Goal: Task Accomplishment & Management: Manage account settings

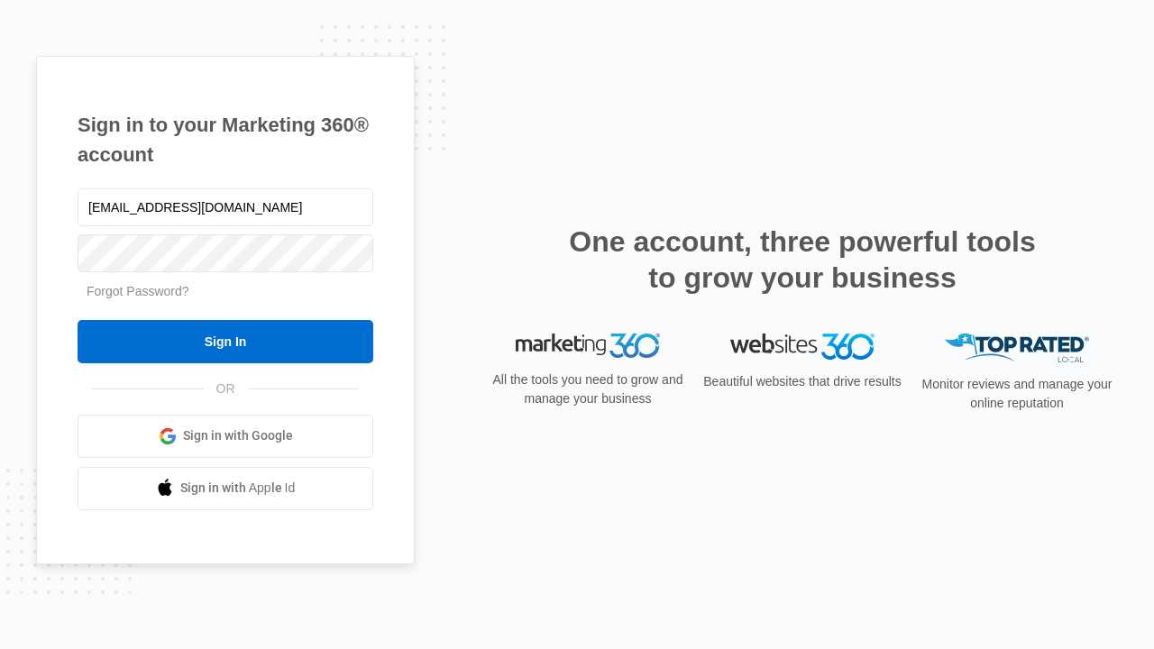
type input "dankie614@gmail.com"
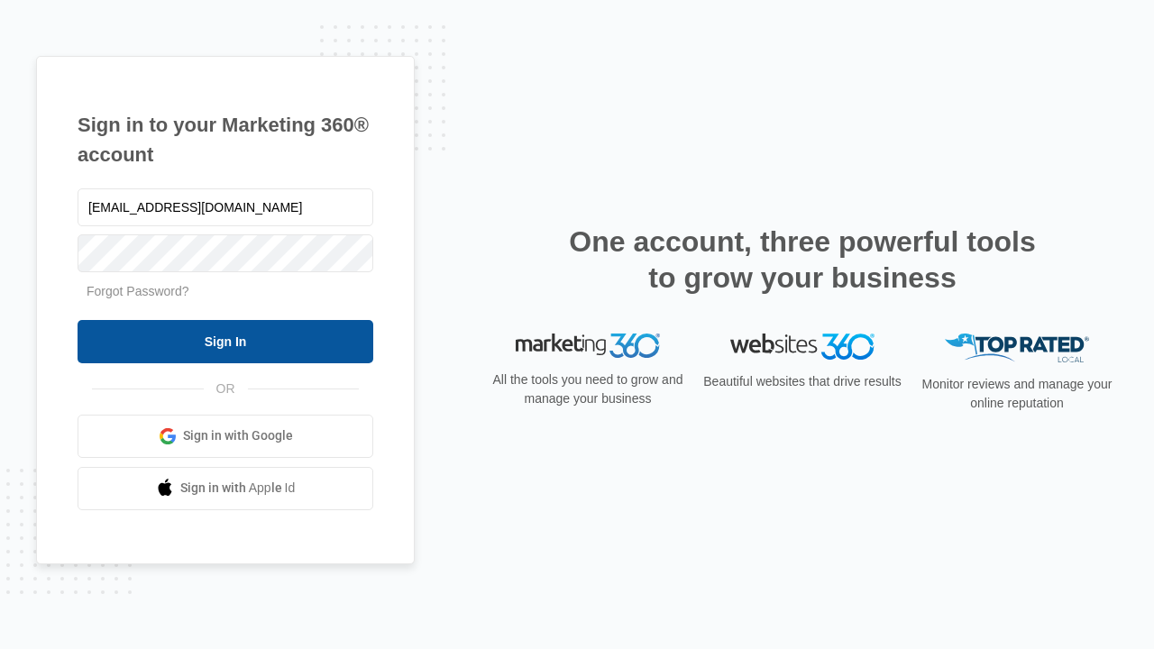
click at [225, 341] on input "Sign In" at bounding box center [226, 341] width 296 height 43
